Goal: Transaction & Acquisition: Purchase product/service

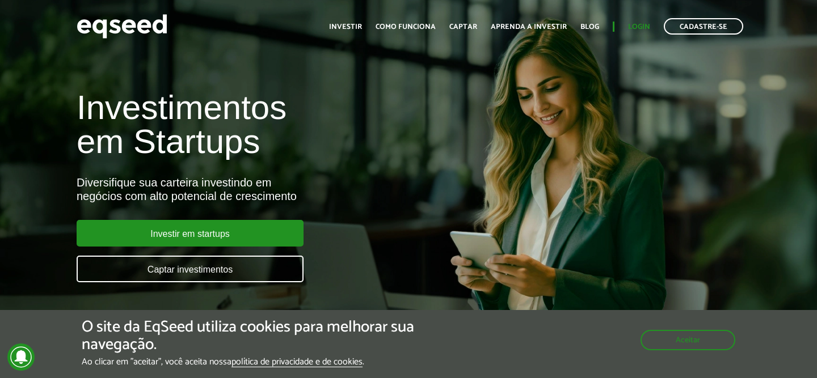
click at [644, 28] on link "Login" at bounding box center [639, 26] width 22 height 7
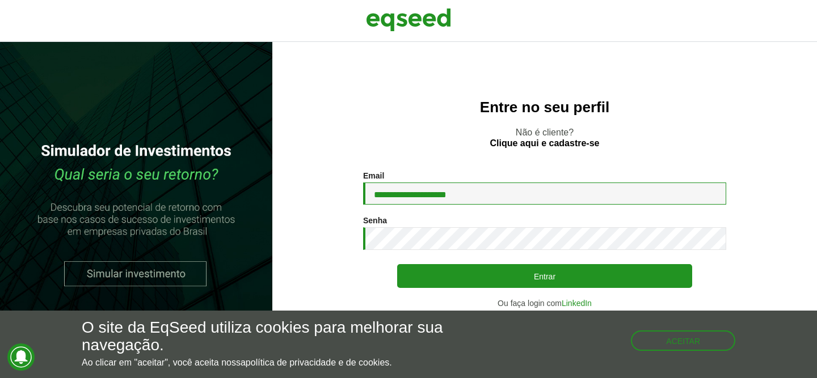
type input "**********"
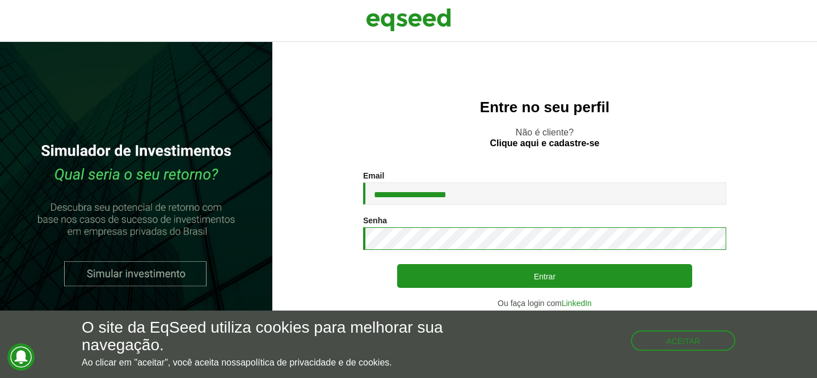
click at [545, 276] on button "Entrar" at bounding box center [544, 276] width 295 height 24
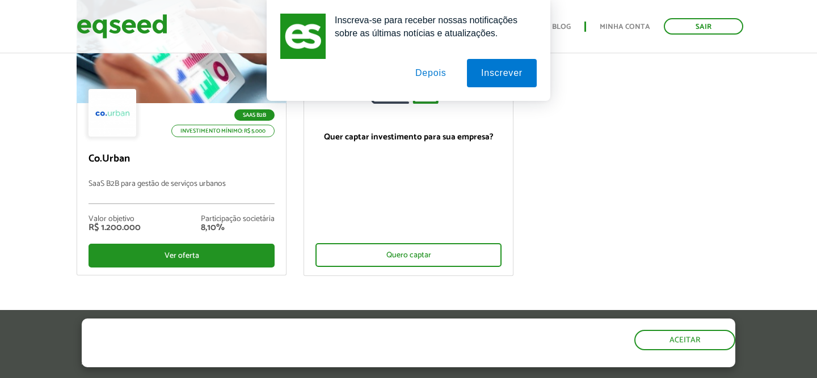
scroll to position [145, 0]
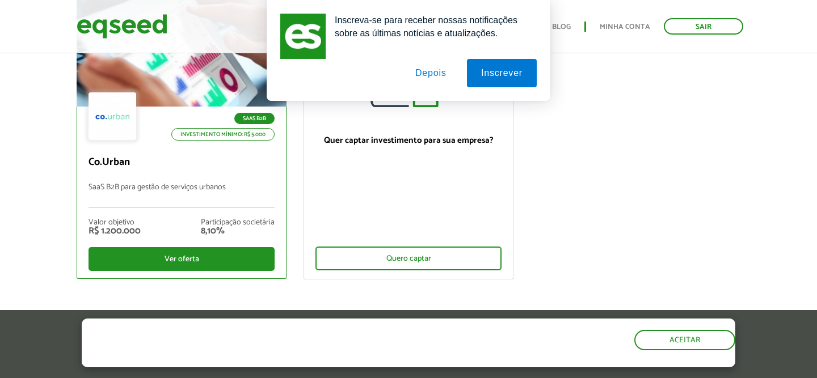
click at [114, 101] on div at bounding box center [113, 116] width 48 height 48
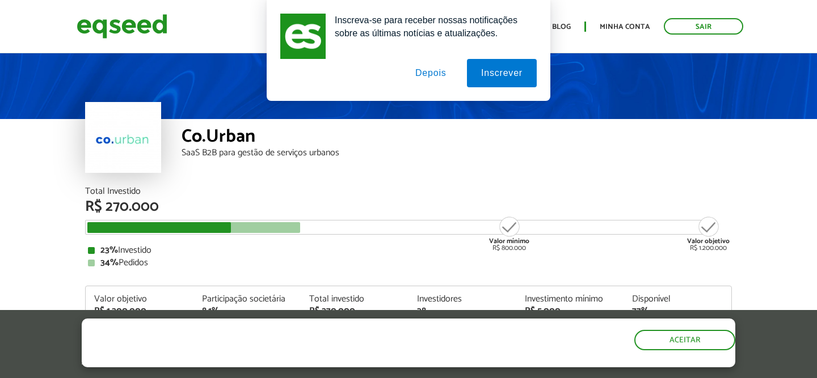
click at [430, 70] on button "Depois" at bounding box center [431, 73] width 60 height 28
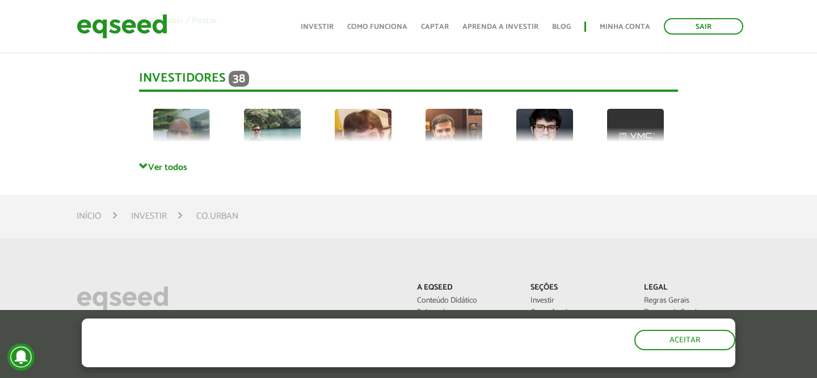
scroll to position [2770, 0]
click at [147, 163] on span at bounding box center [143, 167] width 9 height 9
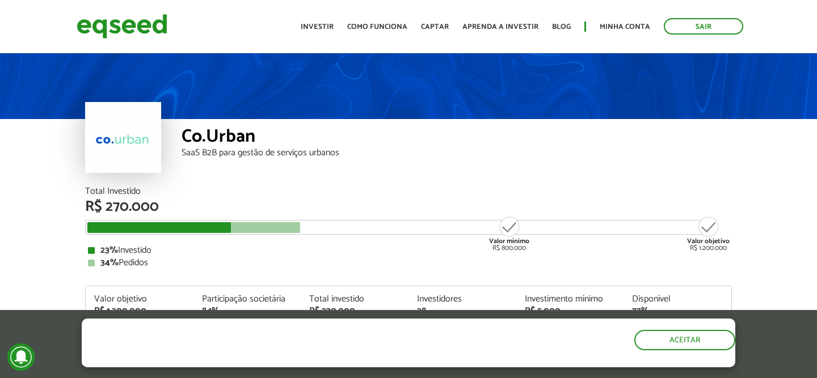
scroll to position [0, 0]
click at [123, 29] on img at bounding box center [122, 26] width 91 height 30
